Goal: Information Seeking & Learning: Find specific fact

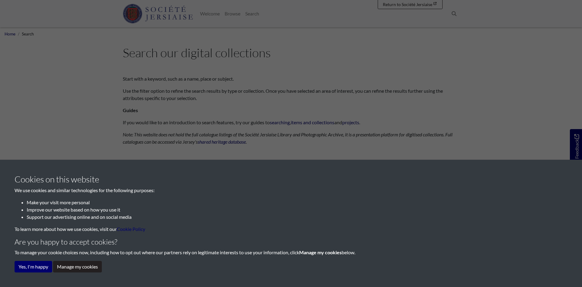
click at [9, 34] on div "Cookies on this website We use cookies and similar technologies for the followi…" at bounding box center [291, 143] width 582 height 287
click at [83, 267] on button "Manage my cookies" at bounding box center [77, 267] width 49 height 12
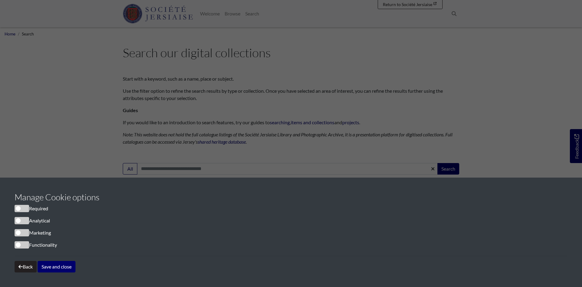
click at [26, 209] on span "cookieconsent" at bounding box center [22, 208] width 15 height 7
click at [25, 210] on span "cookieconsent" at bounding box center [22, 208] width 15 height 7
click at [60, 266] on button "Save and close" at bounding box center [57, 267] width 38 height 12
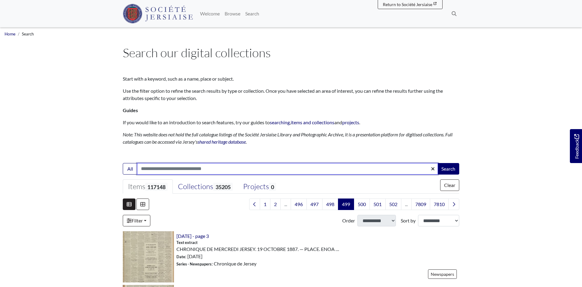
click at [218, 168] on input "Search:" at bounding box center [287, 169] width 301 height 12
type input "******"
click at [438, 163] on button "Search" at bounding box center [449, 169] width 22 height 12
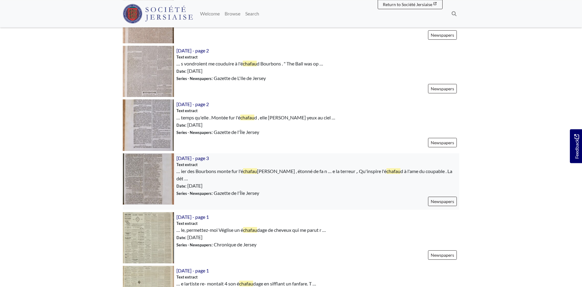
scroll to position [401, 0]
